Goal: Transaction & Acquisition: Purchase product/service

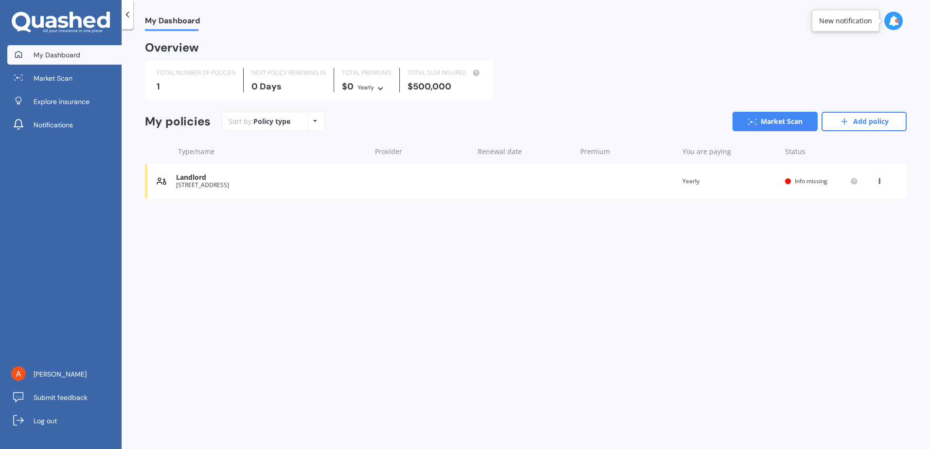
click at [236, 176] on div "Landlord" at bounding box center [271, 178] width 190 height 8
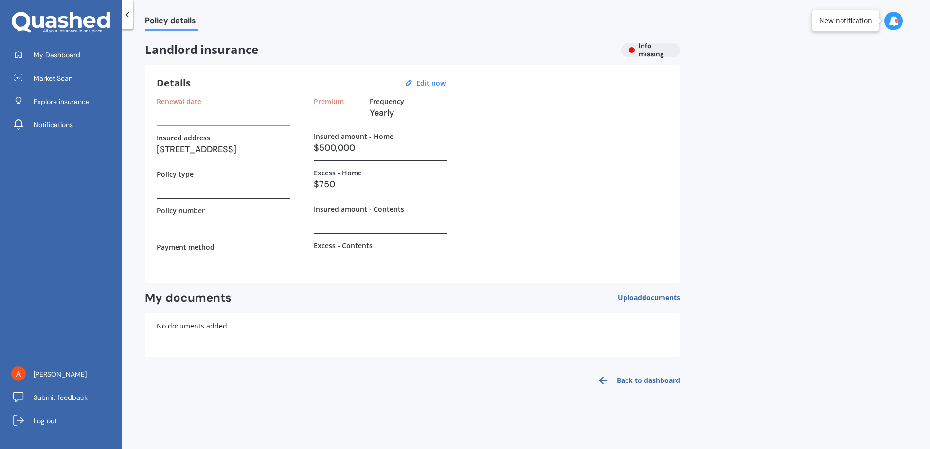
click at [424, 83] on u "Edit now" at bounding box center [430, 82] width 29 height 9
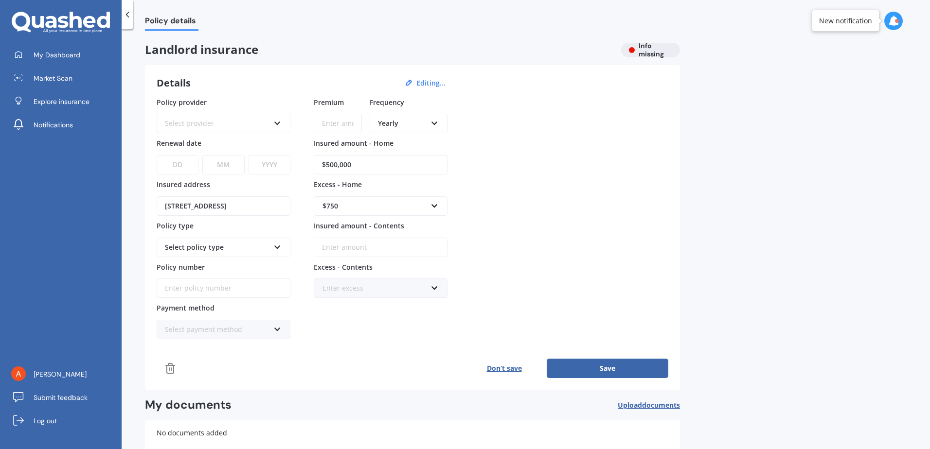
click at [55, 76] on span "Market Scan" at bounding box center [53, 78] width 39 height 10
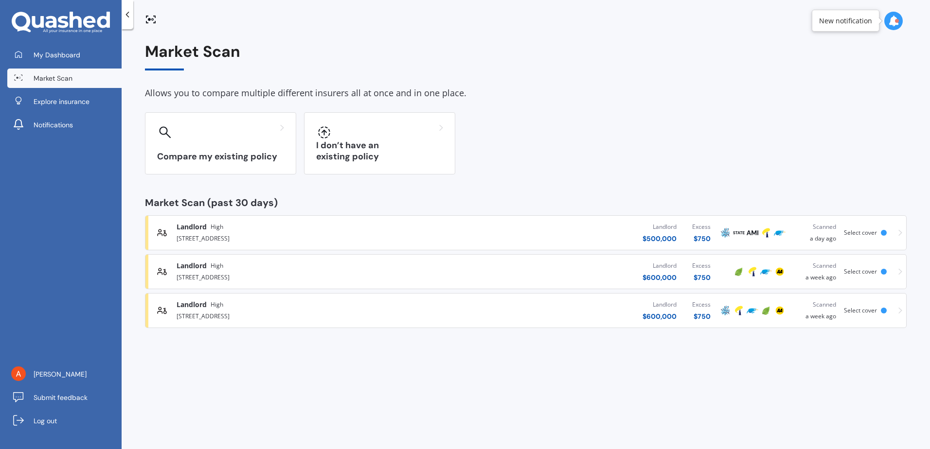
click at [296, 226] on div "Landlord High" at bounding box center [306, 227] width 261 height 10
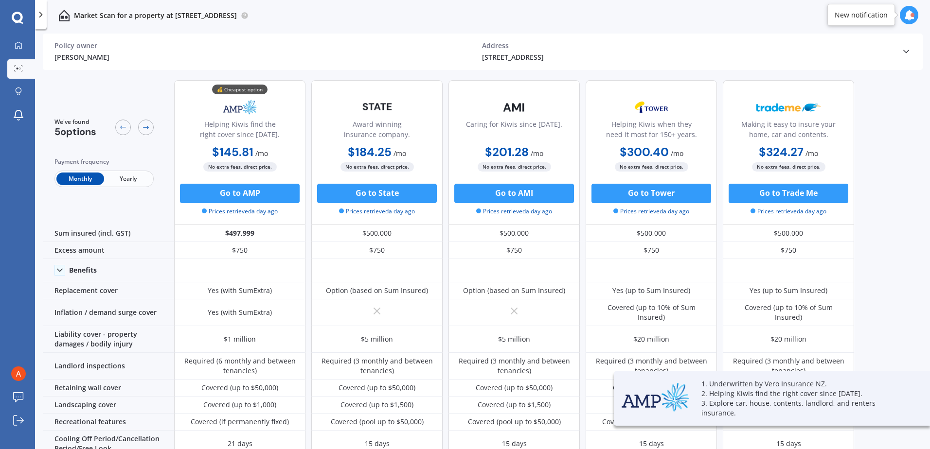
click at [136, 182] on span "Yearly" at bounding box center [128, 179] width 48 height 13
